Goal: Transaction & Acquisition: Purchase product/service

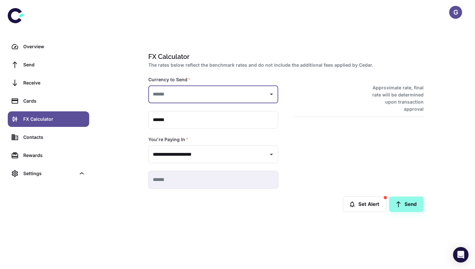
click at [198, 88] on input "text" at bounding box center [208, 94] width 114 height 12
click at [61, 58] on link "Send" at bounding box center [48, 65] width 81 height 16
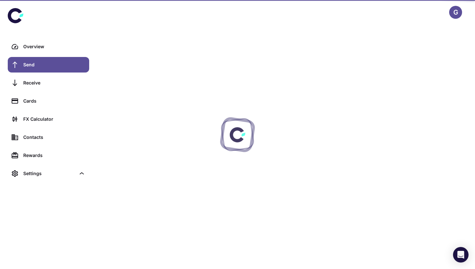
click at [61, 58] on link "Send" at bounding box center [48, 65] width 81 height 16
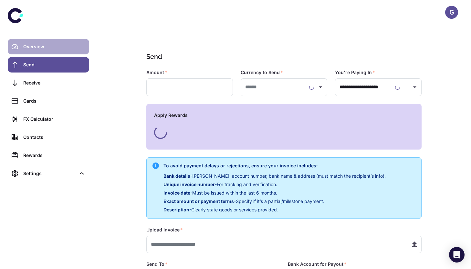
type input "**********"
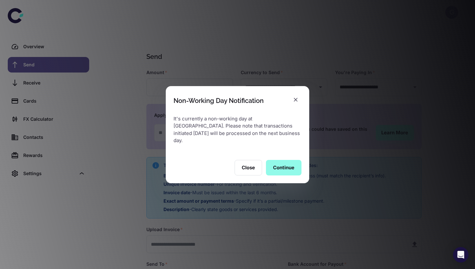
click at [274, 161] on button "Continue" at bounding box center [284, 168] width 36 height 16
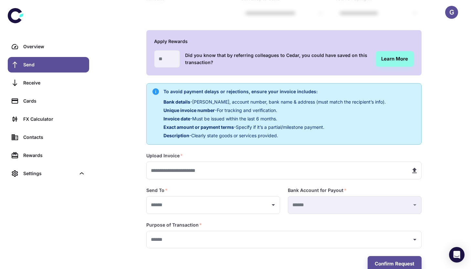
scroll to position [76, 0]
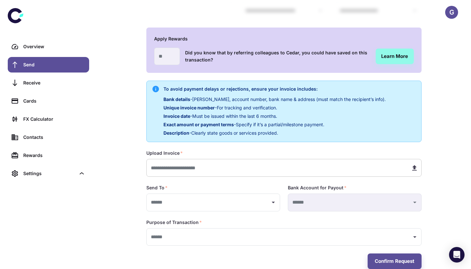
click at [261, 159] on input "text" at bounding box center [275, 168] width 259 height 18
click at [246, 184] on div "Send To   *" at bounding box center [213, 187] width 134 height 6
